Goal: Task Accomplishment & Management: Manage account settings

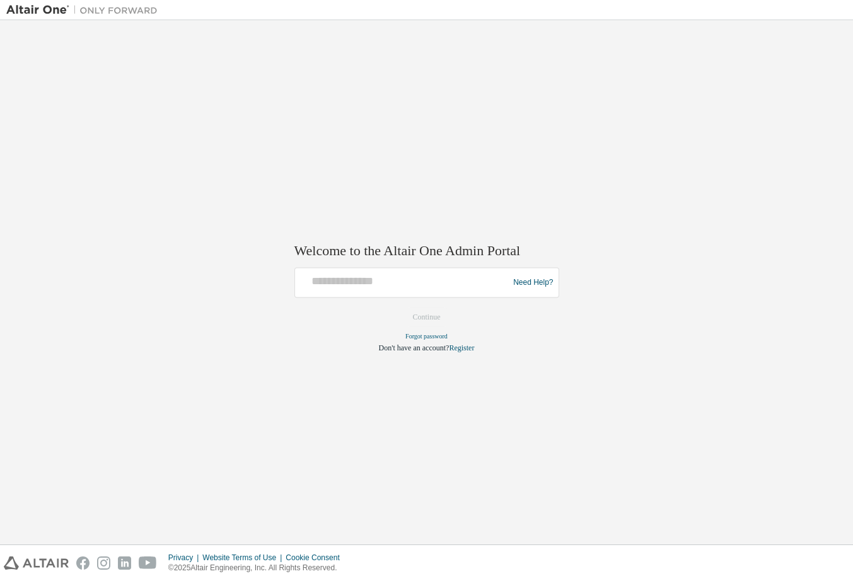
click at [313, 312] on form "Need Help? Please make sure that you provide your Global Login as email (e.g. @…" at bounding box center [426, 311] width 265 height 86
type input "**********"
click at [432, 317] on button "Continue" at bounding box center [427, 317] width 54 height 19
drag, startPoint x: 334, startPoint y: 285, endPoint x: 349, endPoint y: 302, distance: 22.3
type input "**********"
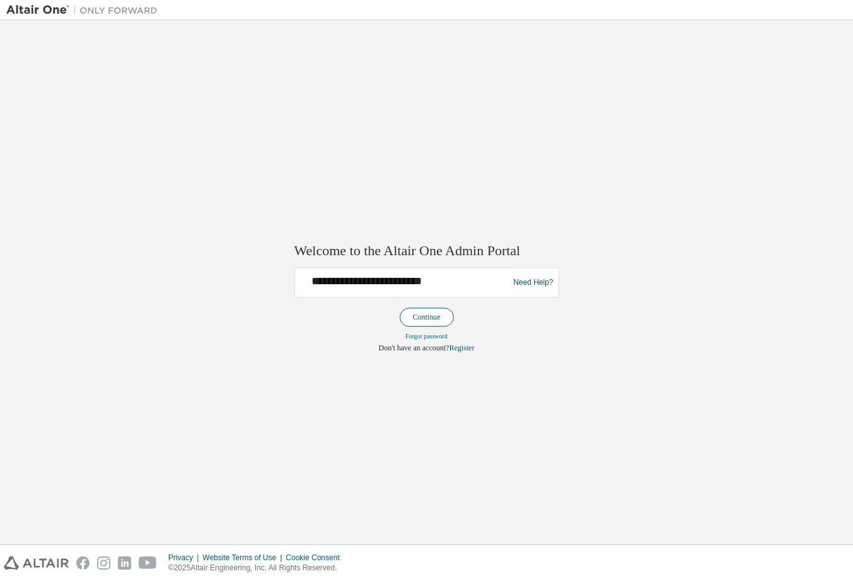
click at [429, 316] on button "Continue" at bounding box center [427, 317] width 54 height 19
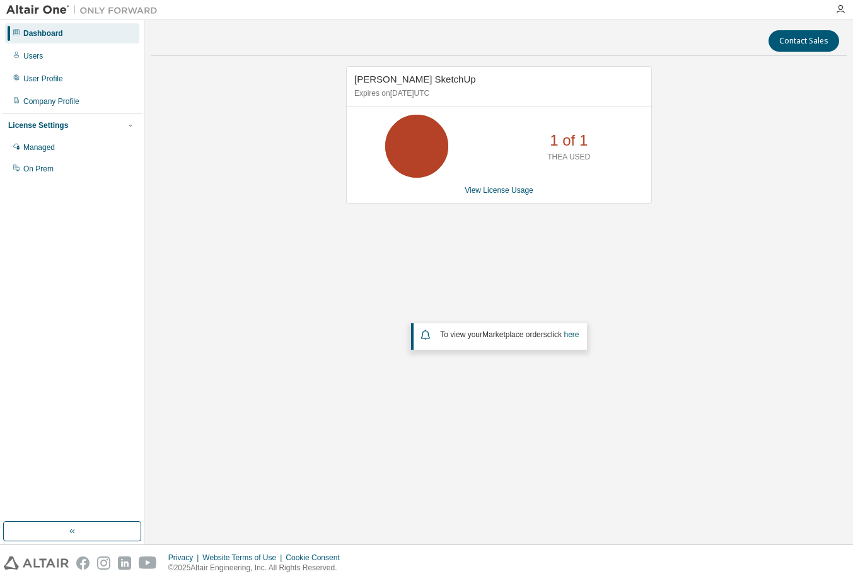
click at [355, 119] on div "1 of 1 THEA USED" at bounding box center [499, 146] width 304 height 63
click at [427, 415] on div "[PERSON_NAME] SketchUp Expires on [DATE] UTC 1 of 1 THEA USED View License Usag…" at bounding box center [498, 254] width 695 height 377
click at [33, 57] on div "Users" at bounding box center [33, 56] width 20 height 10
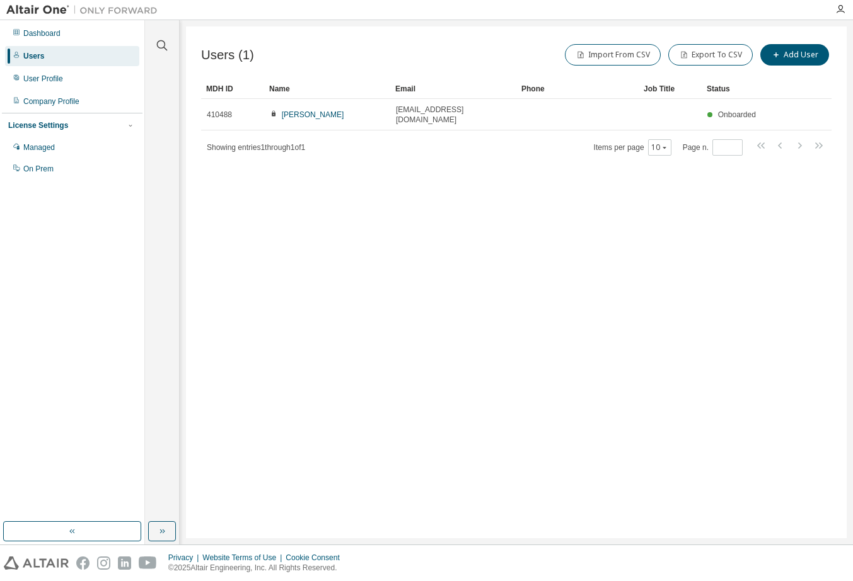
click at [306, 293] on div "Users (1) Import From CSV Export To CSV Add User Clear Load Save Save As Field …" at bounding box center [516, 282] width 660 height 512
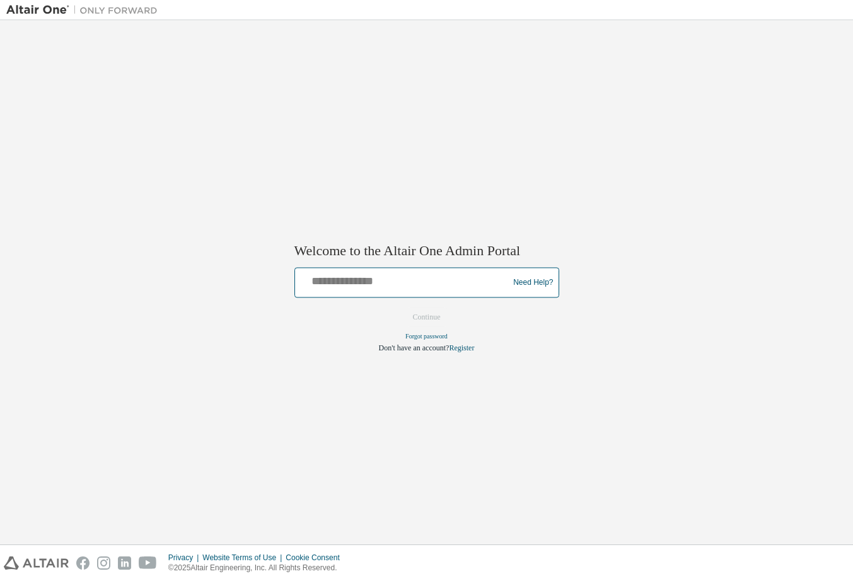
type input "**********"
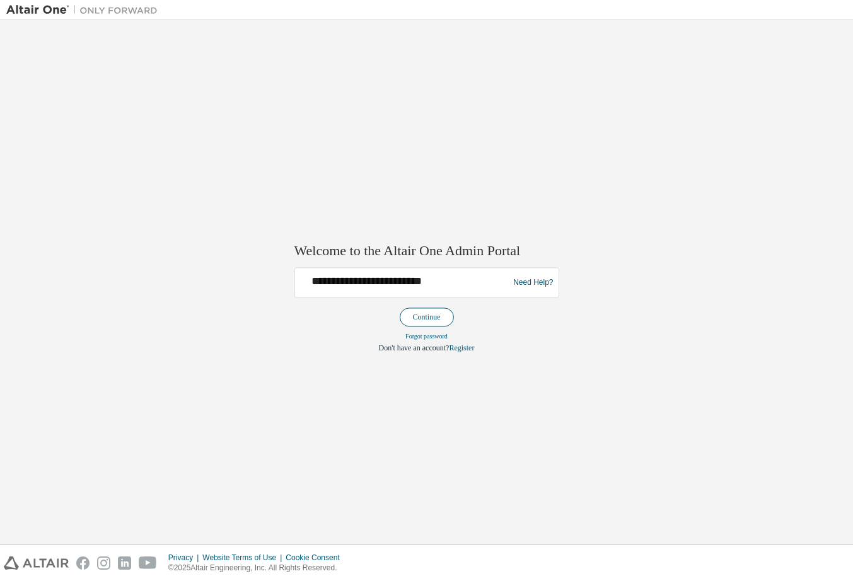
click at [418, 316] on button "Continue" at bounding box center [427, 317] width 54 height 19
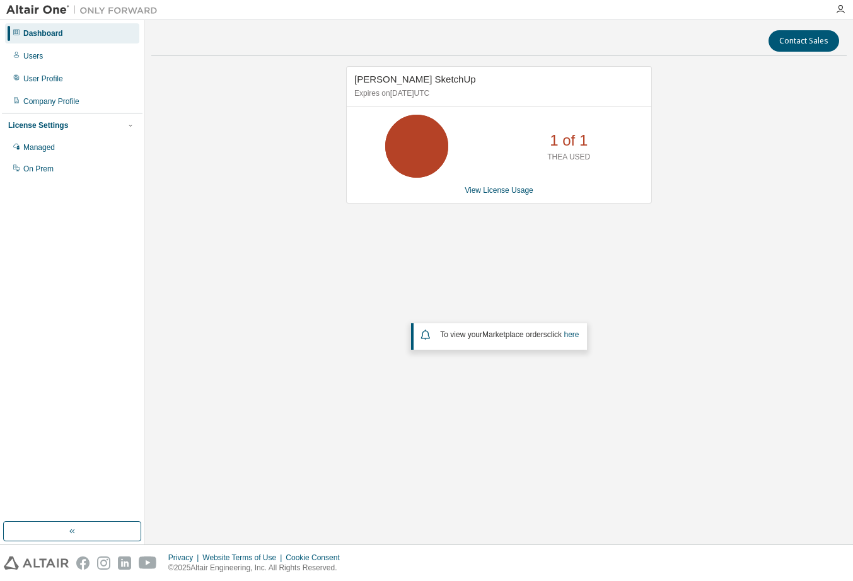
click at [348, 275] on div "[PERSON_NAME] SketchUp Expires on [DATE] UTC 1 of 1 THEA USED View License Usag…" at bounding box center [498, 254] width 695 height 377
click at [485, 129] on div "1 of 1 THEA USED" at bounding box center [499, 146] width 304 height 63
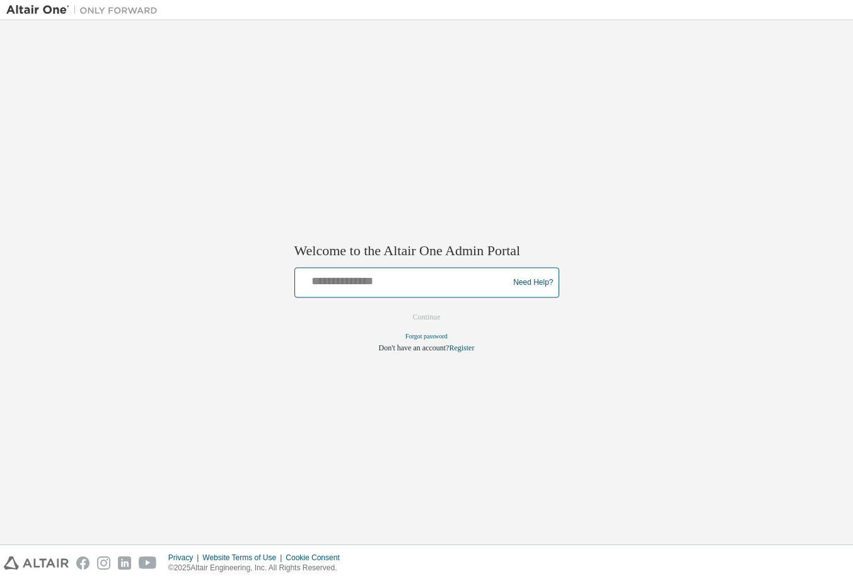
type input "**********"
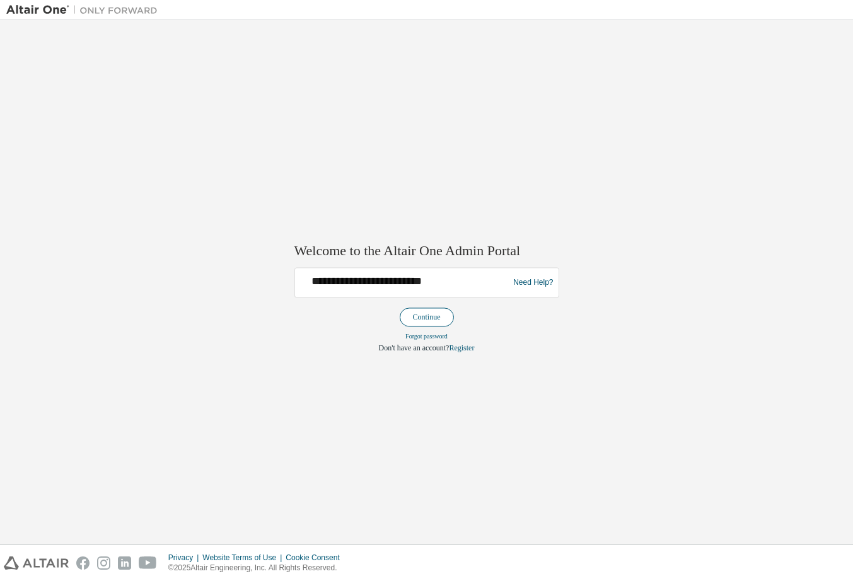
click at [417, 316] on button "Continue" at bounding box center [427, 317] width 54 height 19
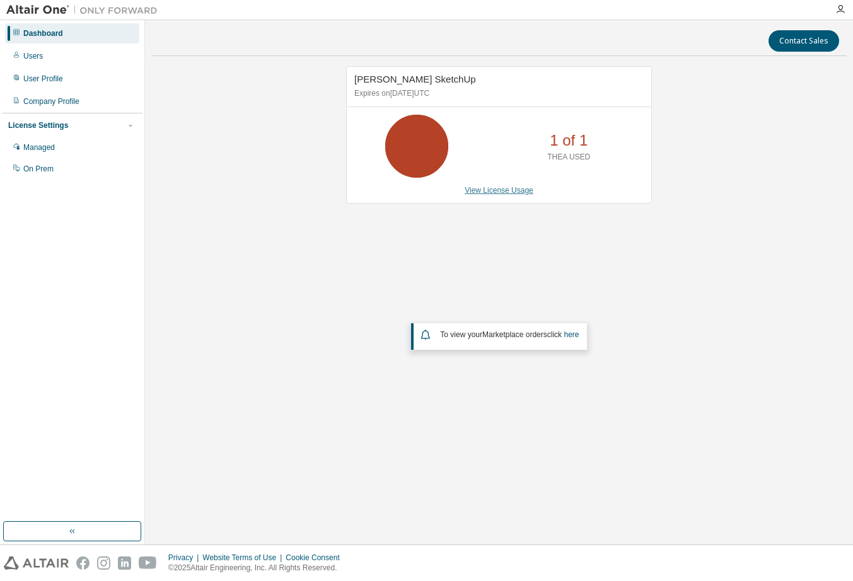
click at [473, 190] on link "View License Usage" at bounding box center [498, 190] width 69 height 9
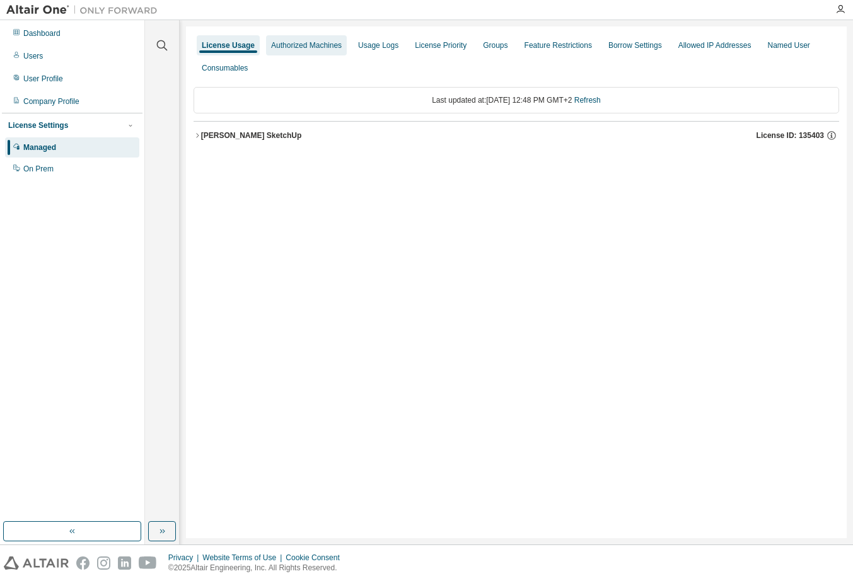
click at [309, 47] on div "Authorized Machines" at bounding box center [306, 45] width 71 height 10
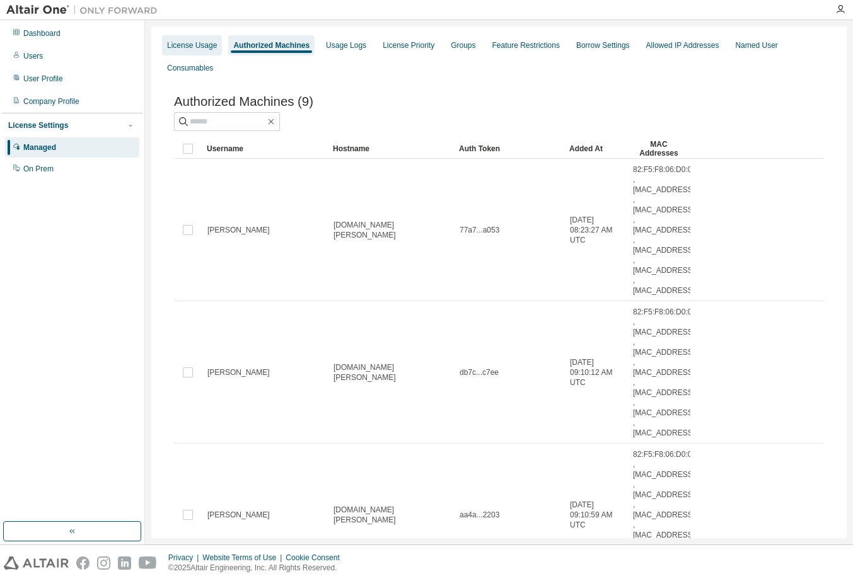
click at [195, 47] on div "License Usage" at bounding box center [192, 45] width 50 height 10
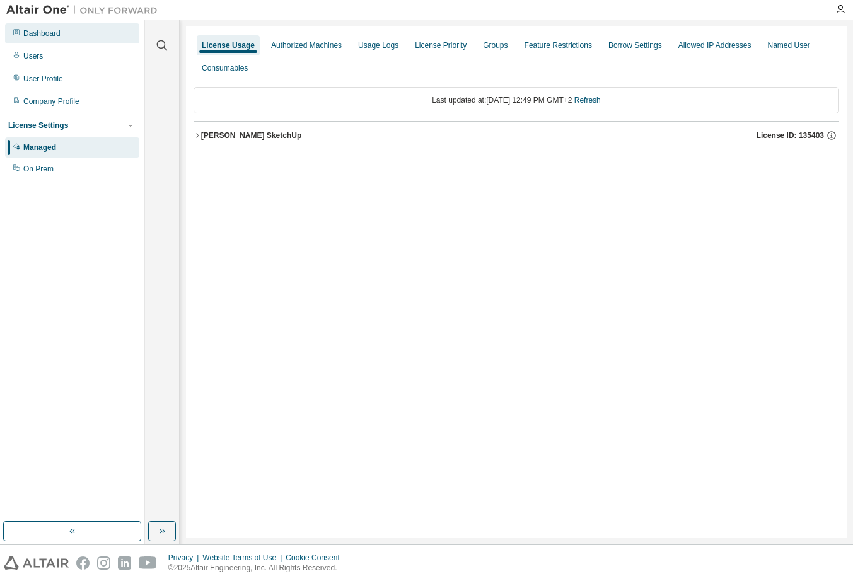
click at [41, 34] on div "Dashboard" at bounding box center [41, 33] width 37 height 10
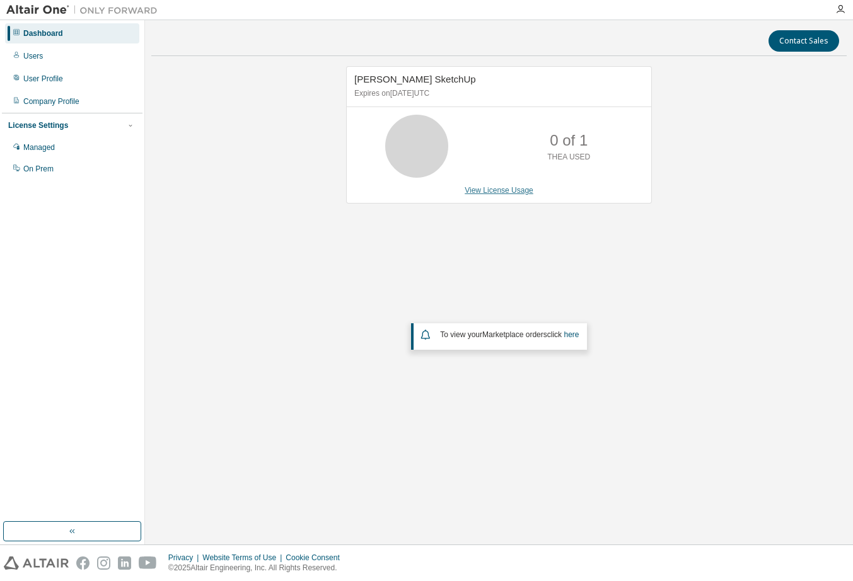
click at [514, 194] on link "View License Usage" at bounding box center [498, 190] width 69 height 9
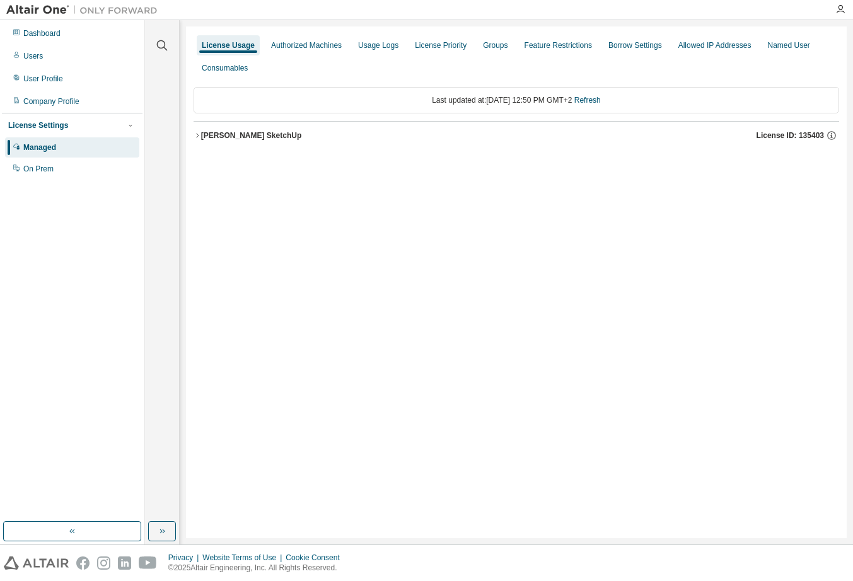
click at [199, 136] on icon "button" at bounding box center [197, 136] width 8 height 8
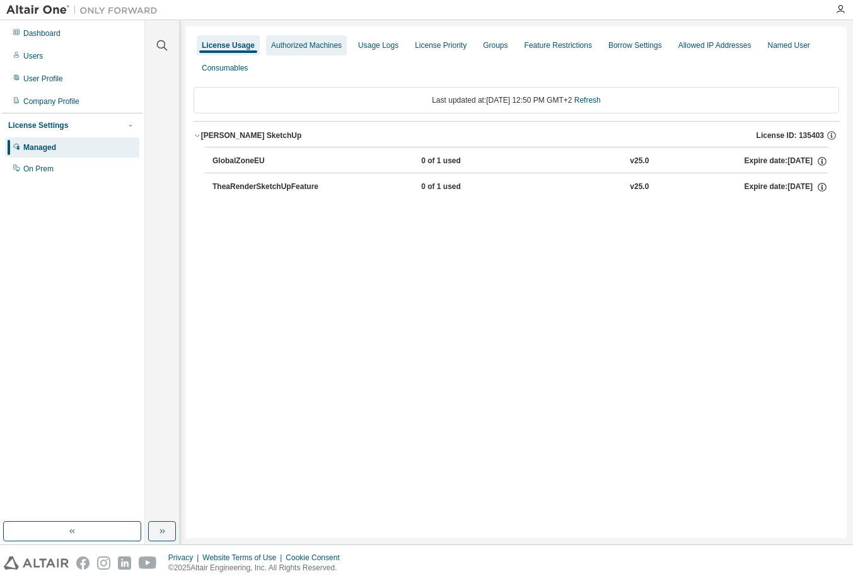
click at [318, 43] on div "Authorized Machines" at bounding box center [306, 45] width 71 height 10
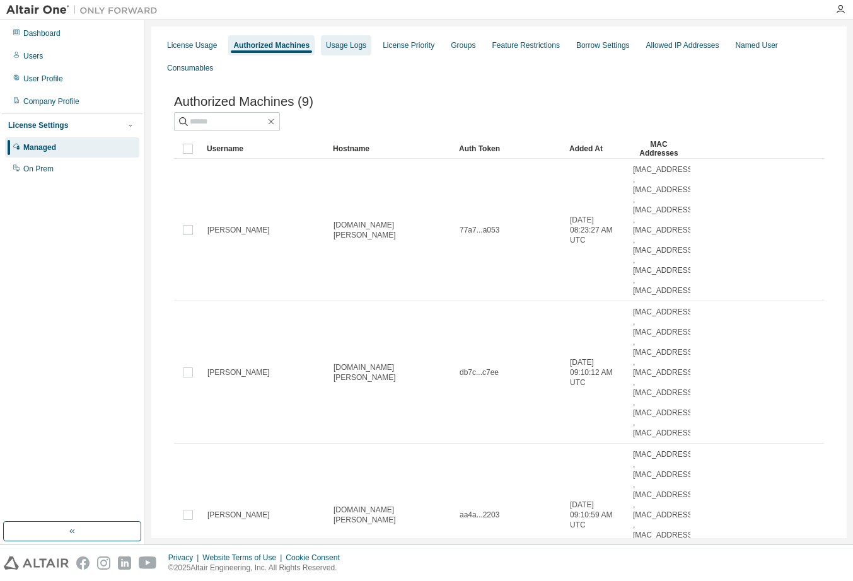
click at [349, 47] on div "Usage Logs" at bounding box center [346, 45] width 40 height 10
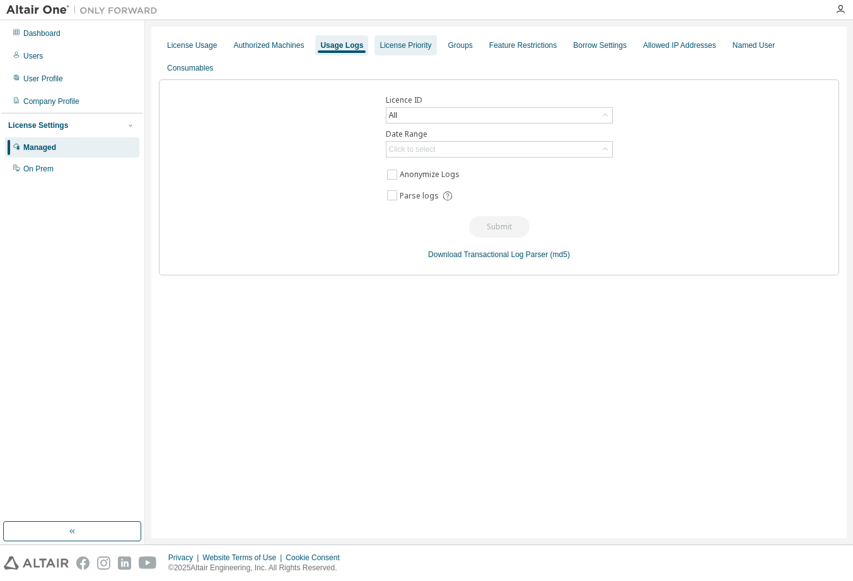
click at [421, 45] on div "License Priority" at bounding box center [405, 45] width 52 height 10
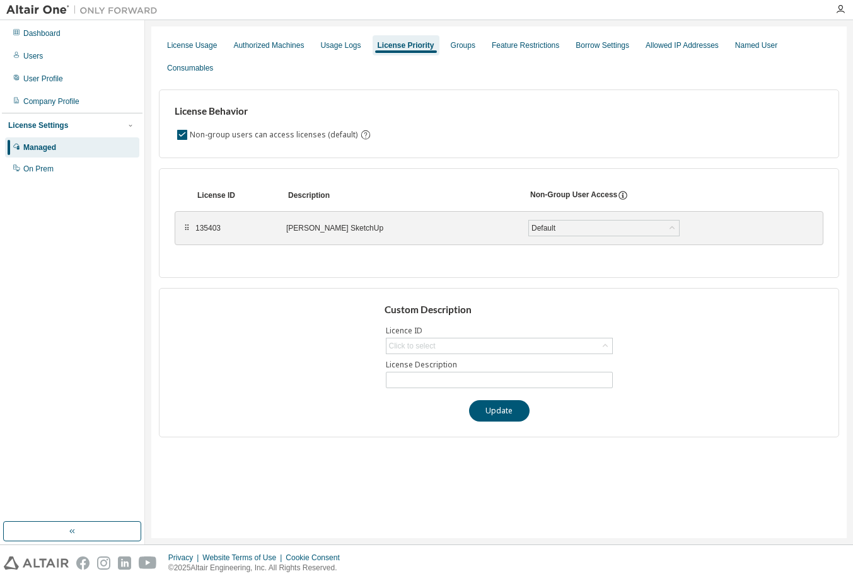
click at [217, 233] on div "135403 Thea Render SketchUp Default Save" at bounding box center [475, 228] width 560 height 23
click at [472, 52] on div "Groups" at bounding box center [463, 45] width 35 height 20
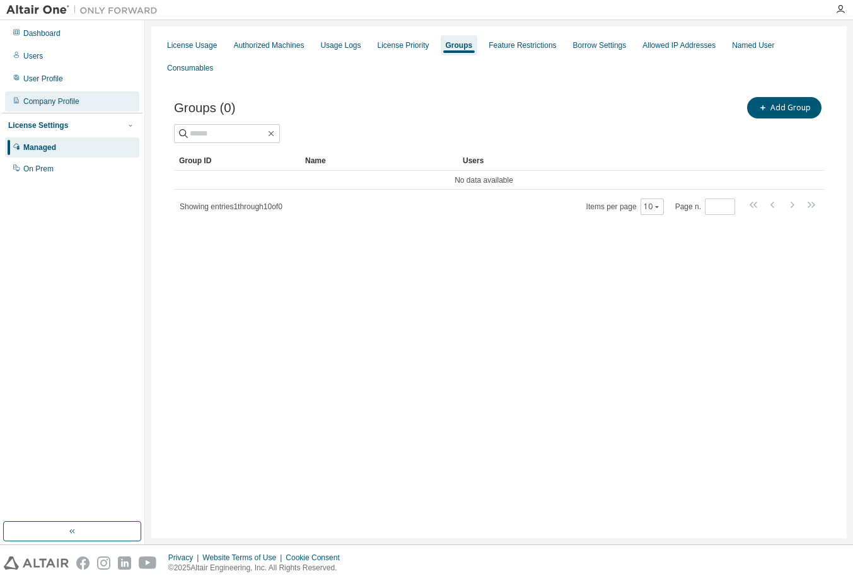
click at [45, 107] on div "Company Profile" at bounding box center [72, 101] width 134 height 20
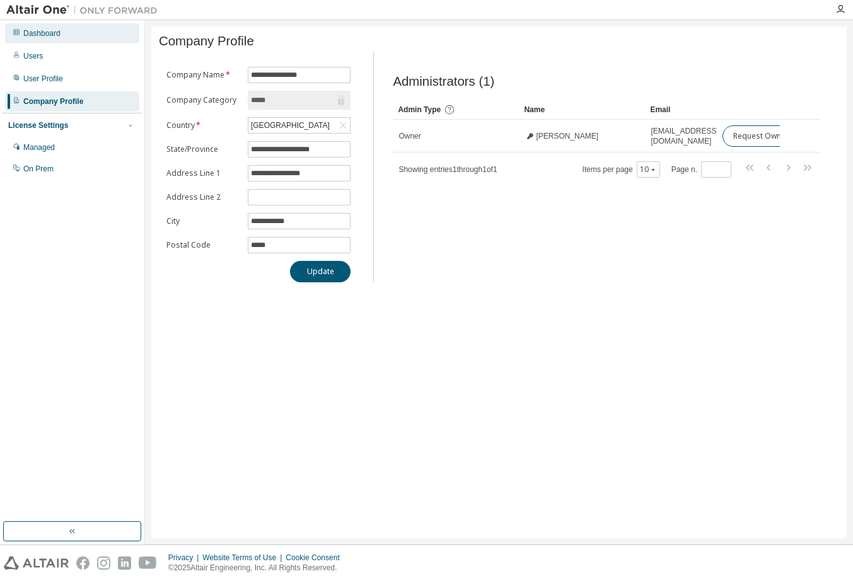
click at [47, 37] on div "Dashboard" at bounding box center [41, 33] width 37 height 10
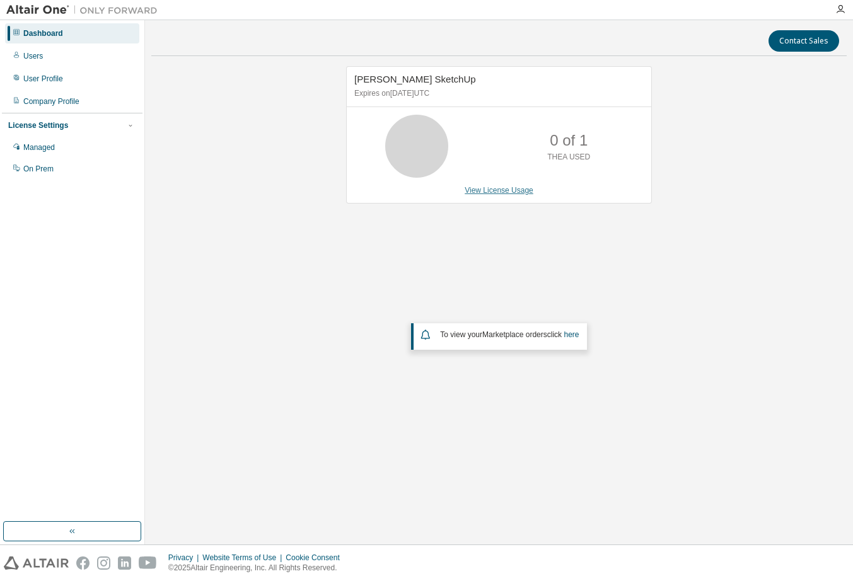
click at [488, 193] on link "View License Usage" at bounding box center [498, 190] width 69 height 9
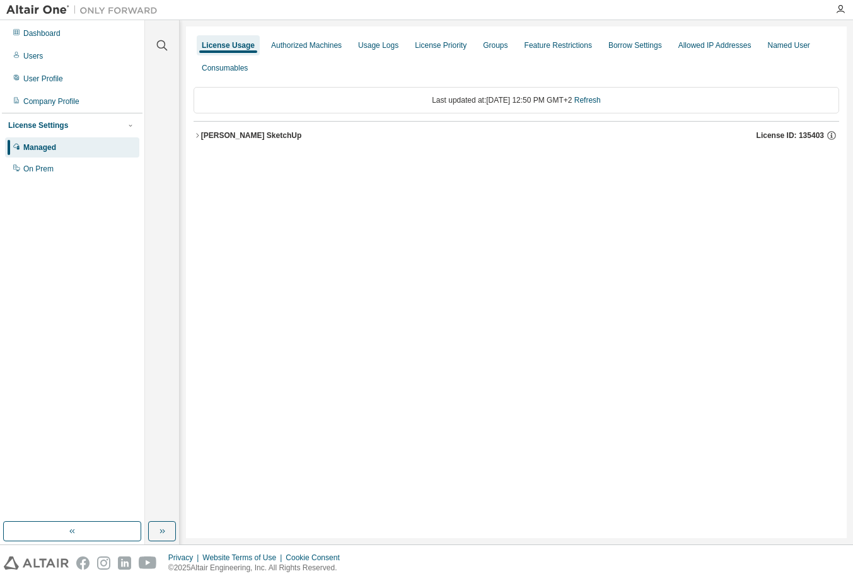
click at [263, 134] on div "Thea Render SketchUp" at bounding box center [251, 135] width 100 height 10
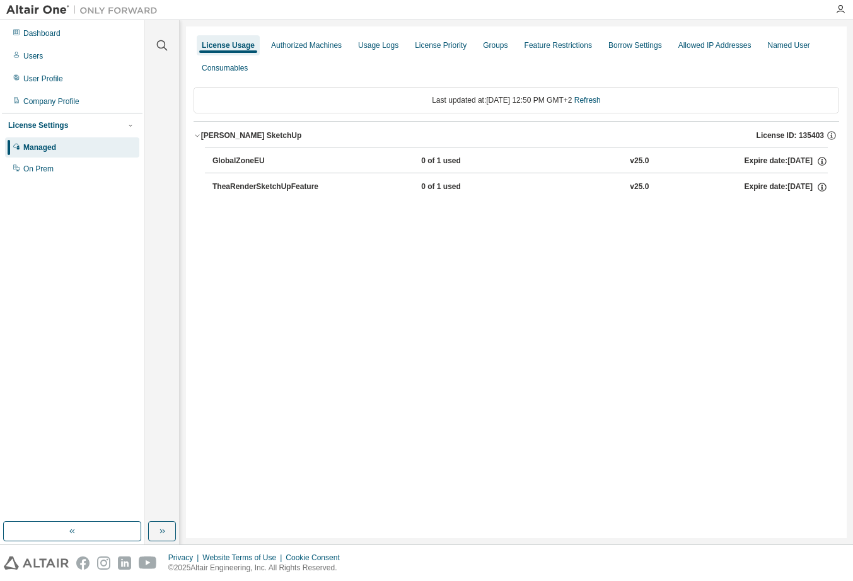
click at [263, 190] on div "TheaRenderSketchUpFeature" at bounding box center [268, 186] width 113 height 11
click at [822, 188] on icon "button" at bounding box center [822, 188] width 2 height 3
click at [613, 285] on div "License Usage Authorized Machines Usage Logs License Priority Groups Feature Re…" at bounding box center [516, 282] width 660 height 512
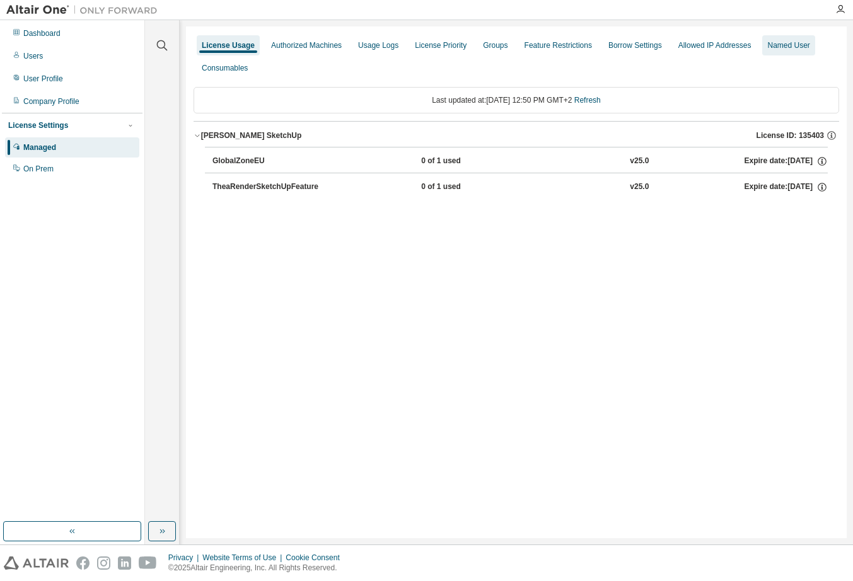
click at [767, 50] on div "Named User" at bounding box center [788, 45] width 42 height 10
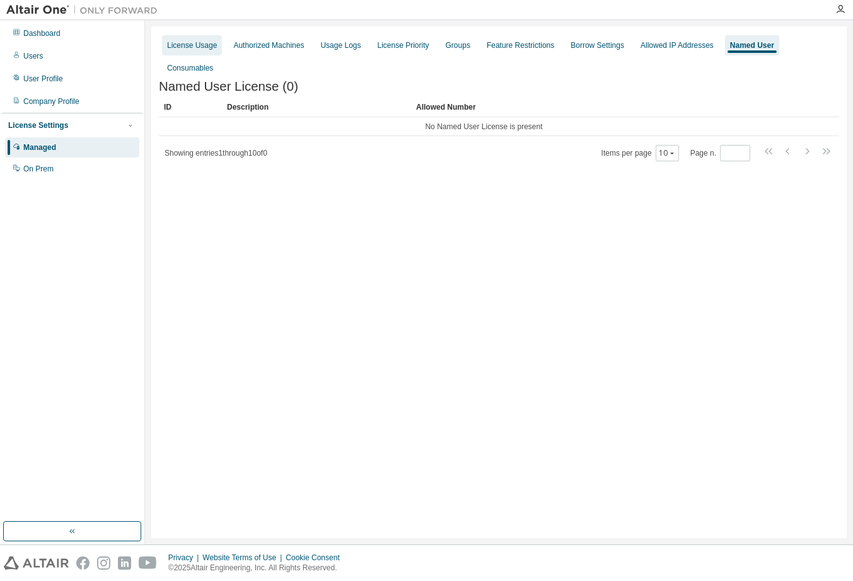
click at [213, 45] on div "License Usage" at bounding box center [192, 45] width 50 height 10
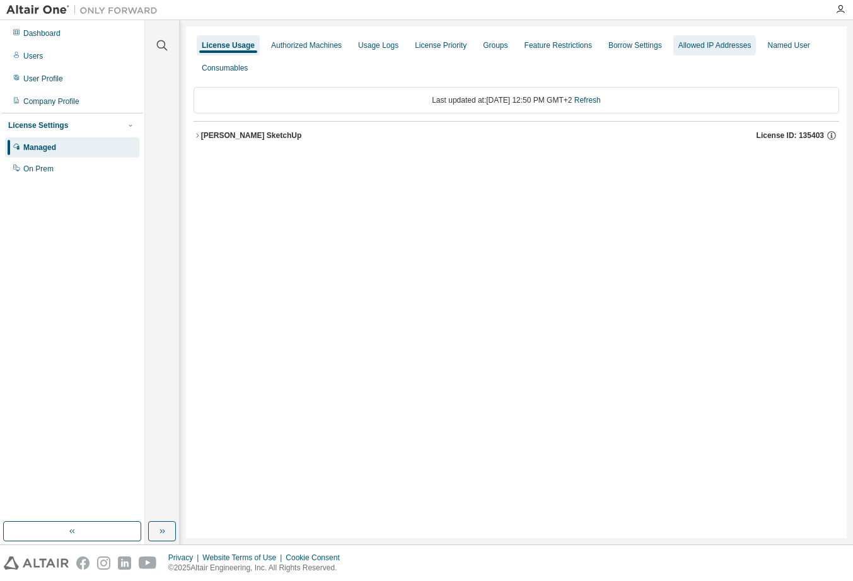
click at [729, 49] on div "Allowed IP Addresses" at bounding box center [714, 45] width 73 height 10
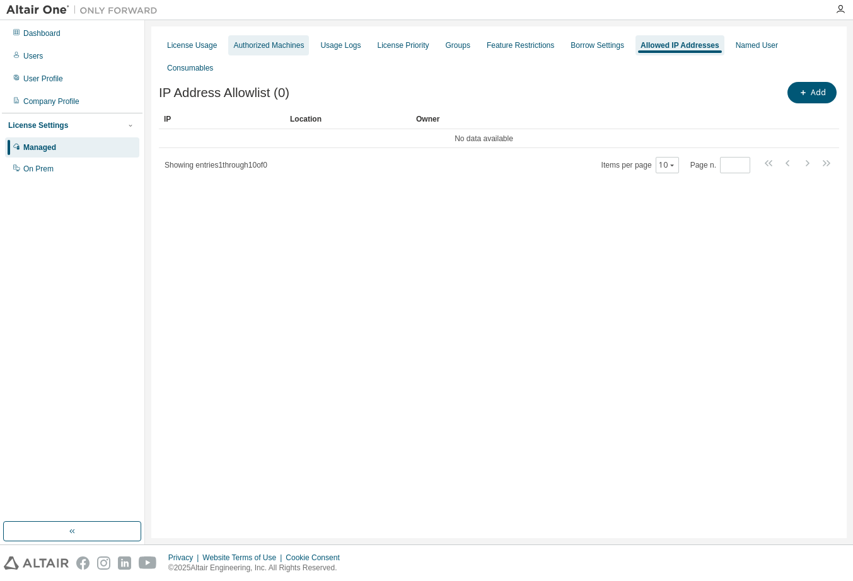
click at [293, 47] on div "Authorized Machines" at bounding box center [268, 45] width 71 height 10
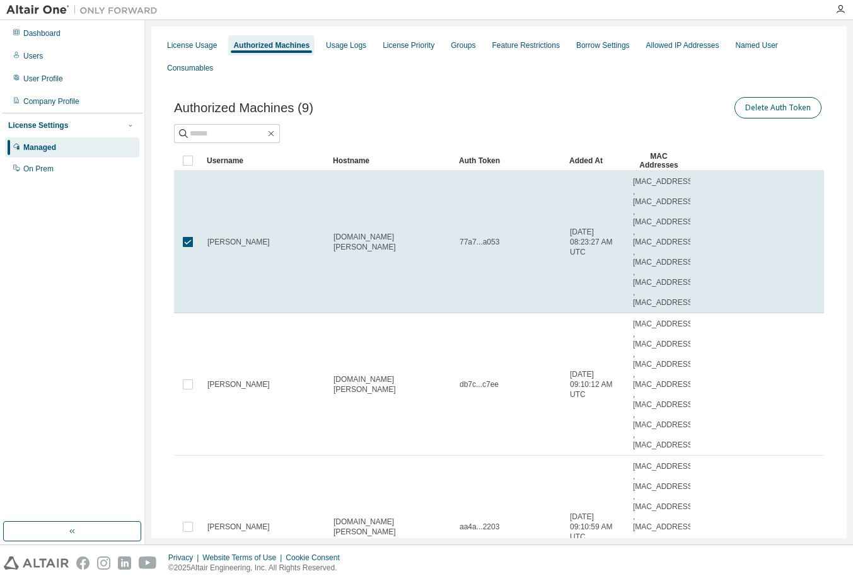
click at [763, 110] on button "Delete Auth Token" at bounding box center [777, 107] width 87 height 21
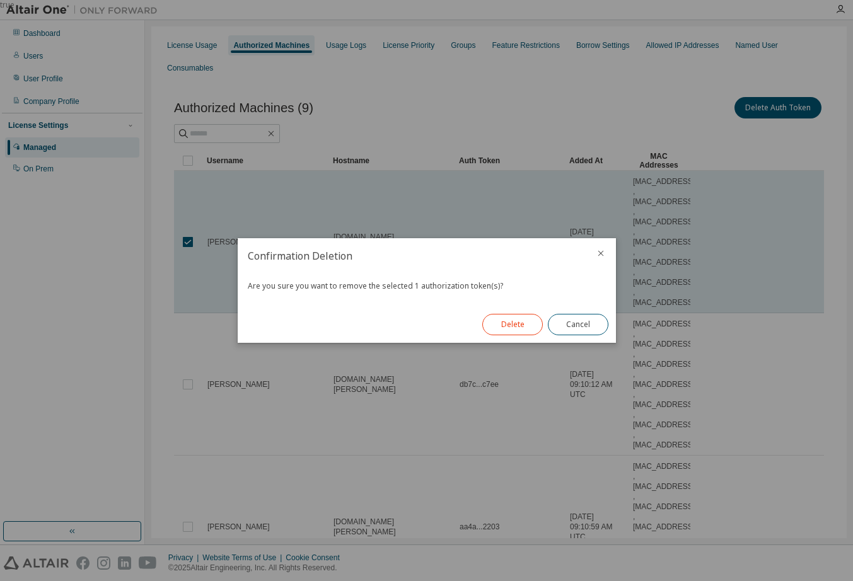
click at [511, 331] on button "Delete" at bounding box center [512, 324] width 60 height 21
